Goal: Transaction & Acquisition: Purchase product/service

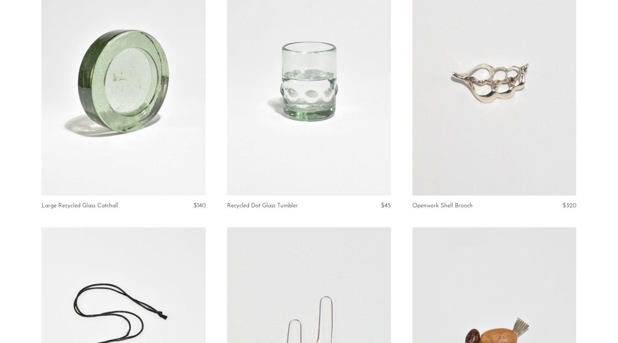
scroll to position [100, 0]
click at [107, 120] on link at bounding box center [124, 81] width 164 height 230
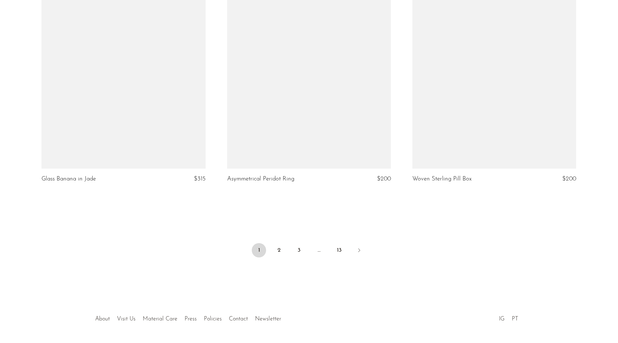
scroll to position [3025, 0]
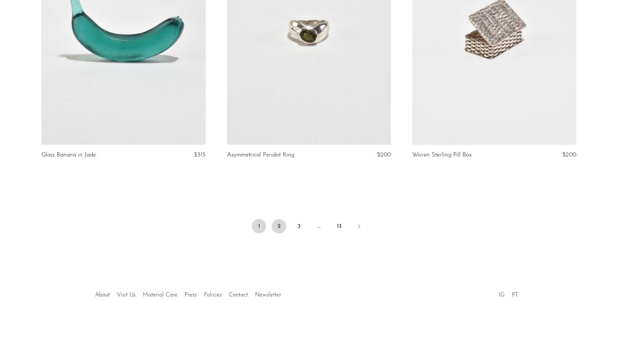
click at [280, 228] on link "2" at bounding box center [279, 226] width 14 height 14
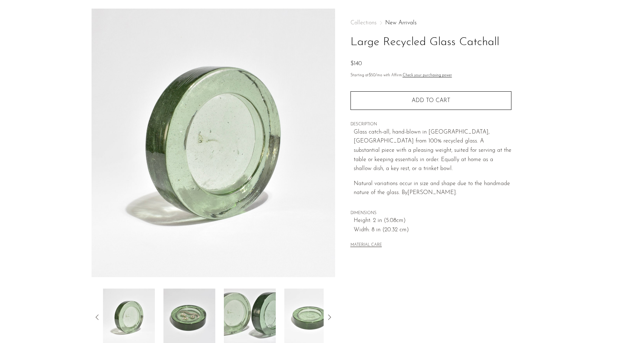
scroll to position [82, 0]
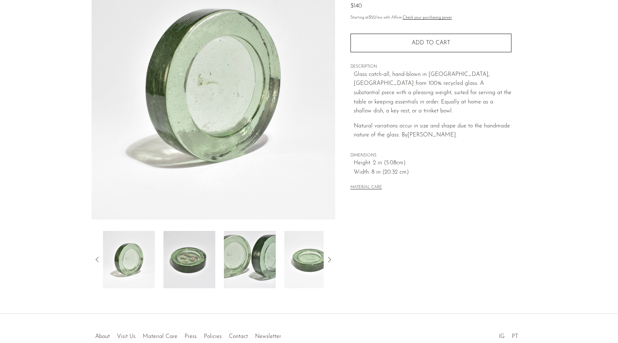
click at [195, 256] on img at bounding box center [190, 259] width 52 height 57
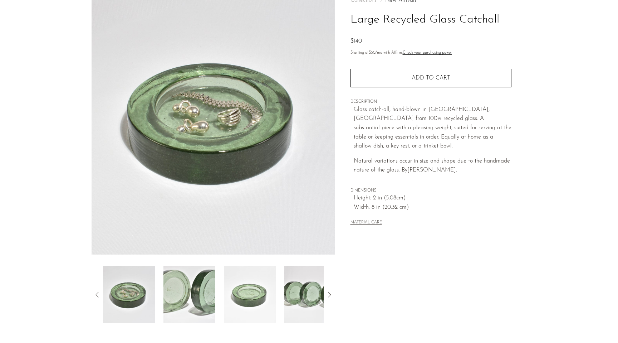
scroll to position [48, 0]
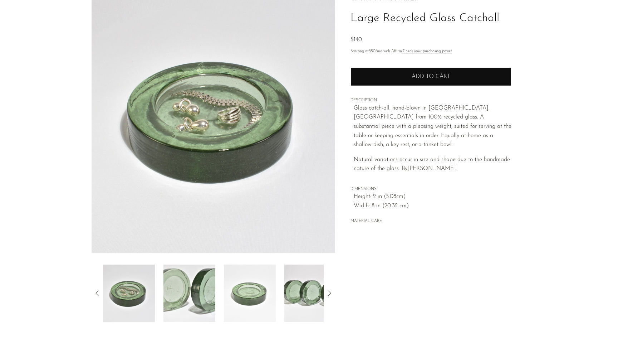
click at [414, 76] on span "Add to cart" at bounding box center [431, 77] width 39 height 6
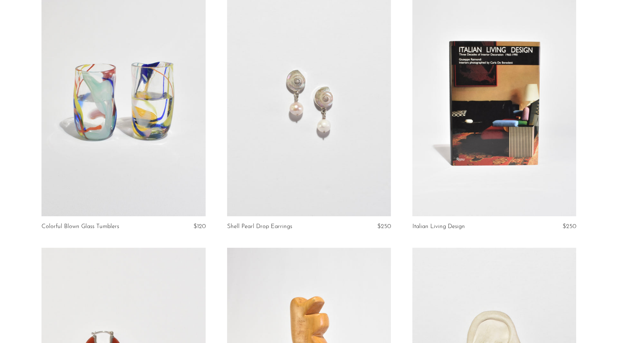
scroll to position [2281, 0]
